Goal: Book appointment/travel/reservation

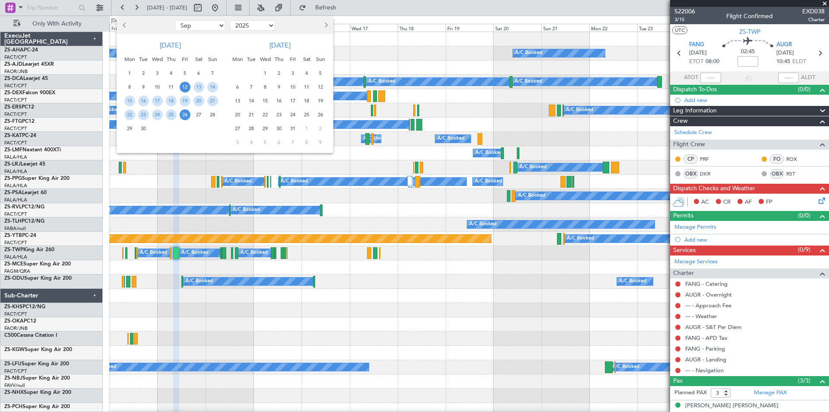
select select "9"
select select "2025"
click at [182, 86] on span "12" at bounding box center [185, 87] width 11 height 11
drag, startPoint x: 203, startPoint y: 88, endPoint x: 238, endPoint y: 99, distance: 37.3
click at [203, 88] on span "13" at bounding box center [198, 87] width 11 height 11
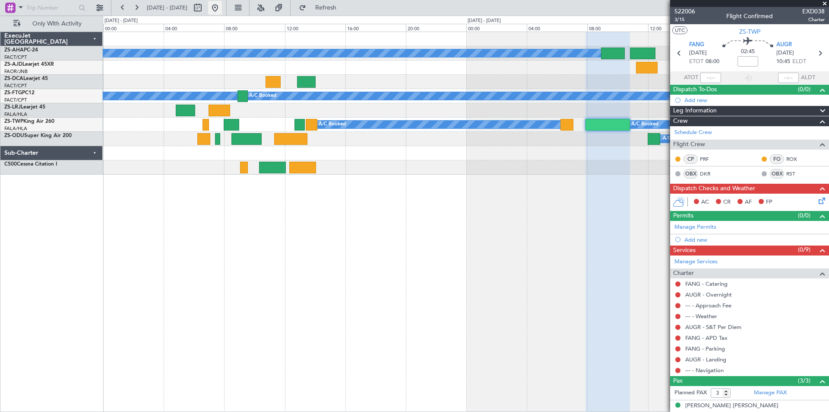
click at [222, 6] on button at bounding box center [215, 8] width 14 height 14
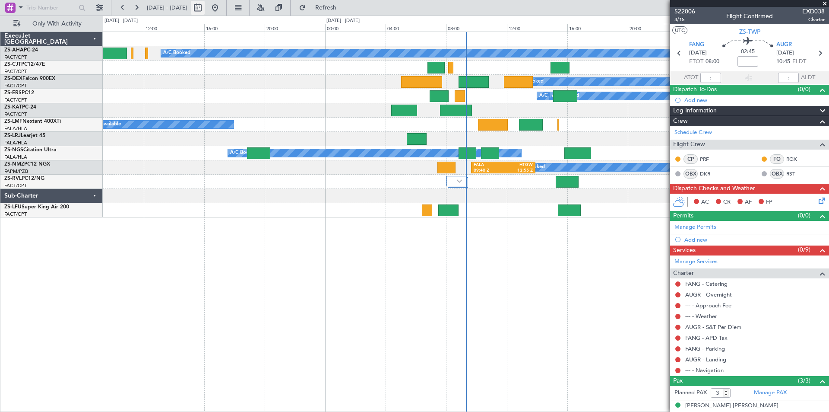
click at [205, 7] on button at bounding box center [198, 8] width 14 height 14
select select "9"
select select "2025"
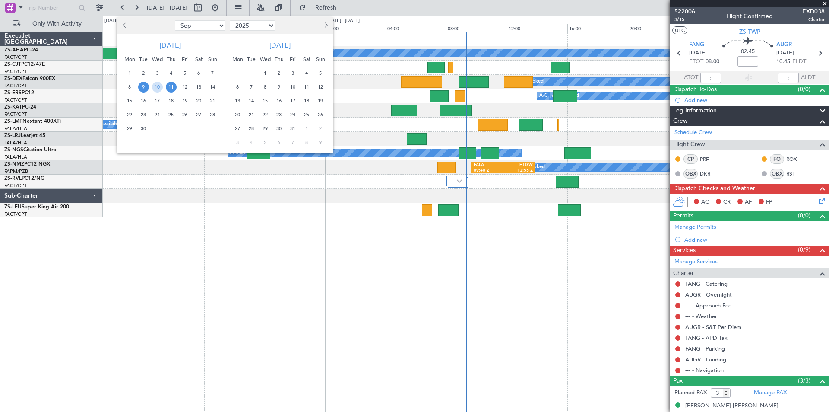
click at [186, 101] on span "19" at bounding box center [185, 100] width 11 height 11
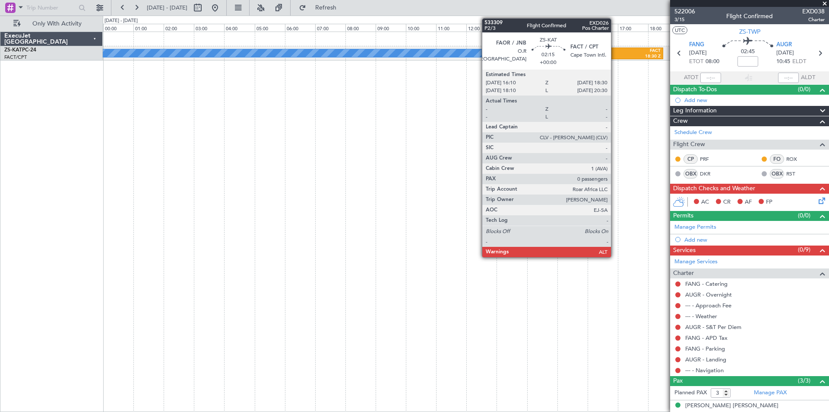
click at [615, 56] on div "16:10 Z" at bounding box center [611, 57] width 33 height 6
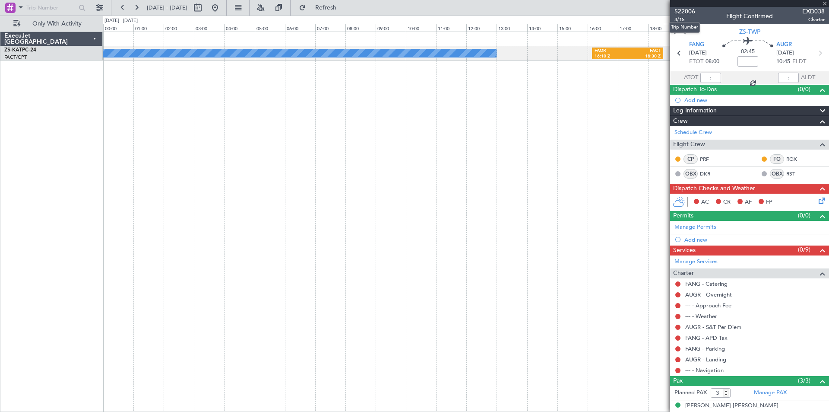
type input "0"
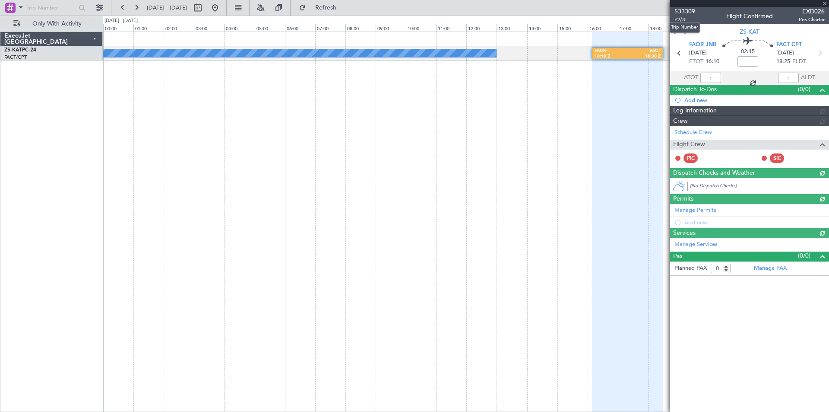
click at [686, 13] on span "533309" at bounding box center [685, 11] width 21 height 9
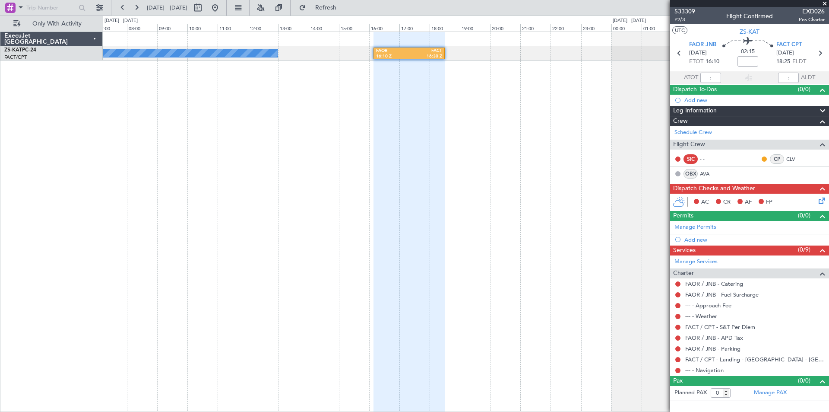
click at [374, 115] on div at bounding box center [409, 222] width 71 height 380
